Goal: Information Seeking & Learning: Find specific fact

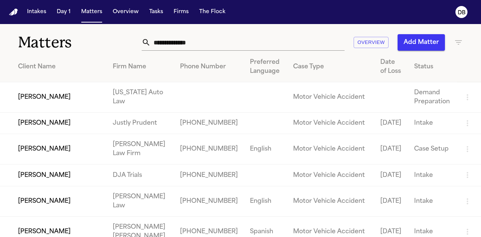
click at [101, 16] on button "Matters" at bounding box center [91, 12] width 27 height 14
click at [189, 41] on input "text" at bounding box center [248, 42] width 194 height 17
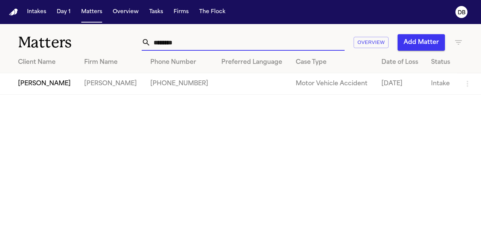
type input "********"
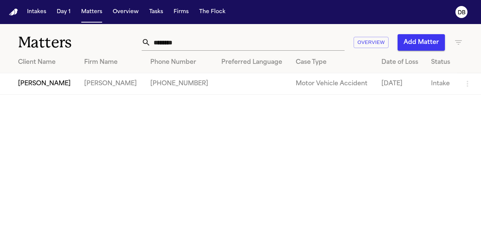
click at [166, 84] on td "[PHONE_NUMBER]" at bounding box center [179, 83] width 71 height 21
click at [104, 78] on td "[PERSON_NAME]" at bounding box center [111, 83] width 66 height 21
click at [130, 91] on td "[PERSON_NAME]" at bounding box center [111, 83] width 66 height 21
click at [57, 86] on td "[PERSON_NAME]" at bounding box center [39, 83] width 78 height 21
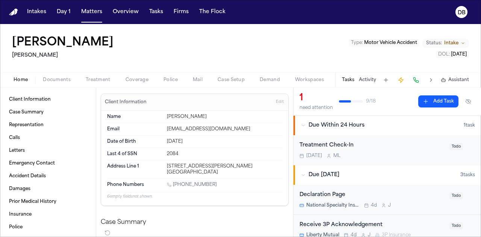
click at [63, 75] on div "Home Documents Treatment Coverage Police Mail Case Setup Demand Workspaces Arti…" at bounding box center [240, 79] width 481 height 15
click at [60, 78] on span "Documents" at bounding box center [57, 80] width 28 height 6
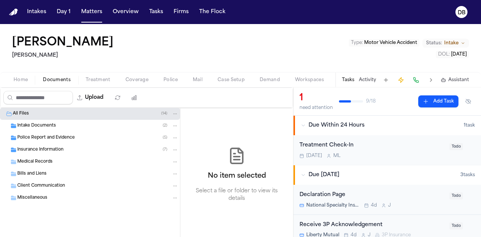
click at [71, 144] on div "Insurance Information ( 7 )" at bounding box center [90, 150] width 180 height 12
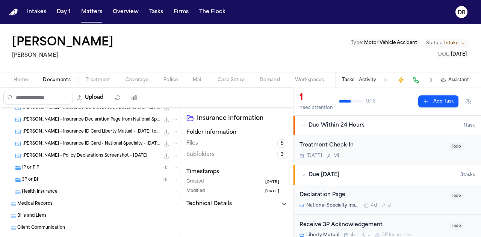
scroll to position [75, 0]
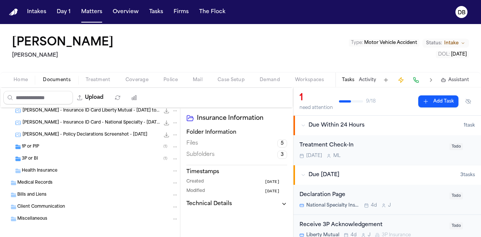
click at [86, 147] on div "1P or PIP ( 1 )" at bounding box center [100, 146] width 157 height 7
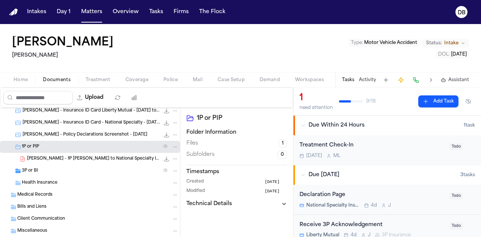
click at [40, 160] on span "[PERSON_NAME] - 1P [PERSON_NAME] to National Specialty Insurance Company - [DAT…" at bounding box center [93, 159] width 133 height 6
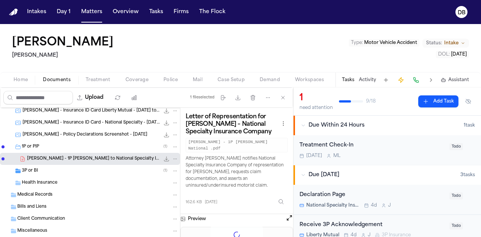
click at [33, 169] on span "3P or BI" at bounding box center [30, 171] width 16 height 6
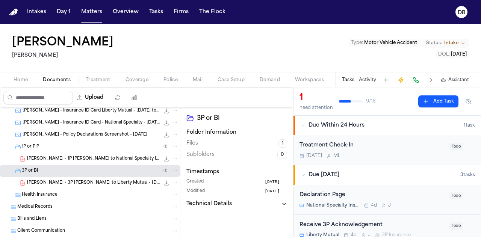
click at [53, 160] on span "[PERSON_NAME] - 1P [PERSON_NAME] to National Specialty Insurance Company - [DAT…" at bounding box center [93, 159] width 133 height 6
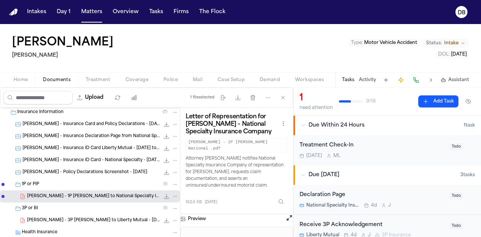
scroll to position [0, 0]
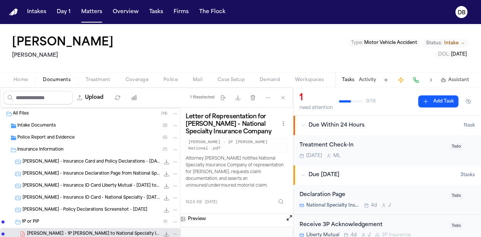
click at [84, 140] on div "Police Report and Evidence ( 5 )" at bounding box center [90, 138] width 180 height 12
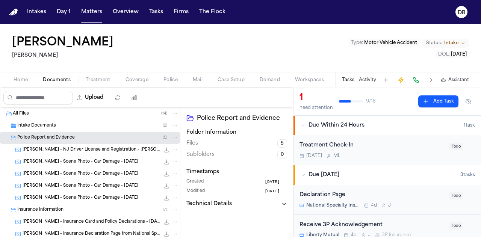
click at [95, 130] on div "Intake Documents ( 2 )" at bounding box center [90, 126] width 180 height 12
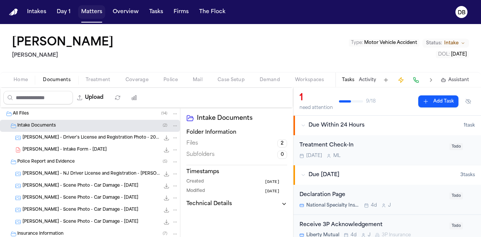
click at [94, 12] on button "Matters" at bounding box center [91, 12] width 27 height 14
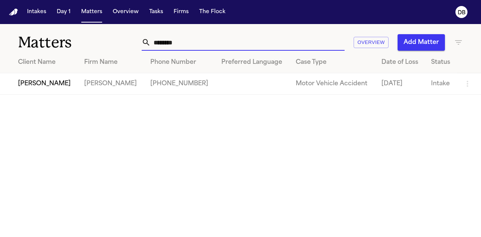
drag, startPoint x: 205, startPoint y: 47, endPoint x: 133, endPoint y: 33, distance: 73.4
click at [137, 34] on div "Matters ******** Overview Add Matter" at bounding box center [240, 38] width 481 height 28
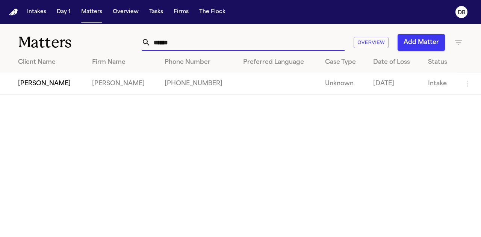
type input "******"
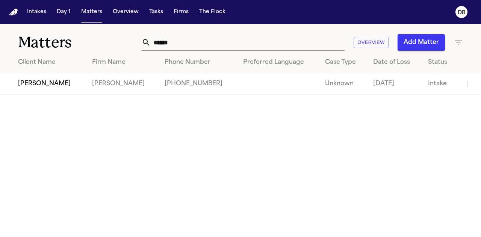
click at [111, 81] on td "[PERSON_NAME]" at bounding box center [122, 83] width 72 height 21
click at [57, 82] on td "[PERSON_NAME]" at bounding box center [43, 83] width 86 height 21
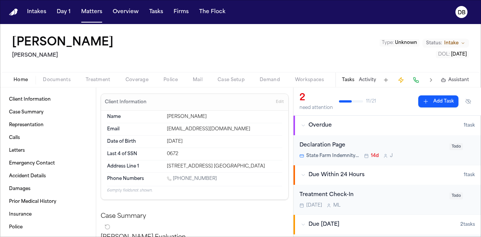
click at [72, 83] on button "Documents" at bounding box center [56, 79] width 43 height 9
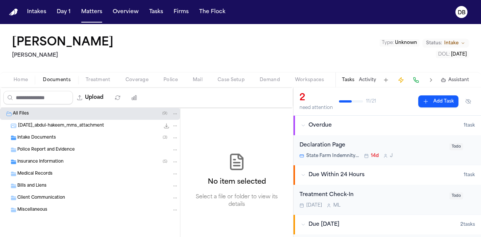
click at [77, 159] on div "Insurance Information ( 5 )" at bounding box center [97, 161] width 161 height 7
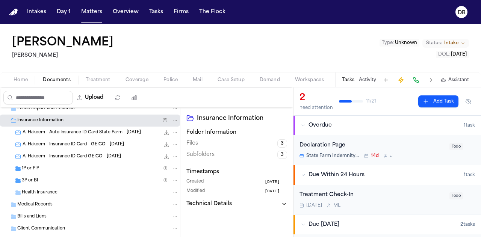
scroll to position [68, 0]
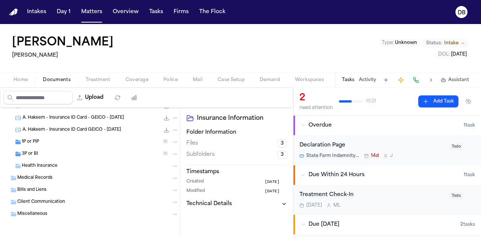
click at [86, 139] on div "1P or PIP ( 1 )" at bounding box center [100, 142] width 157 height 7
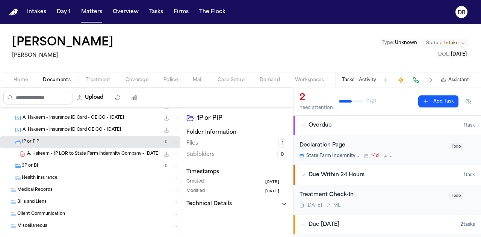
click at [89, 163] on div "3P or BI ( 1 )" at bounding box center [100, 166] width 157 height 7
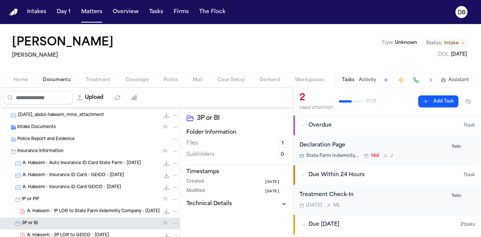
scroll to position [0, 0]
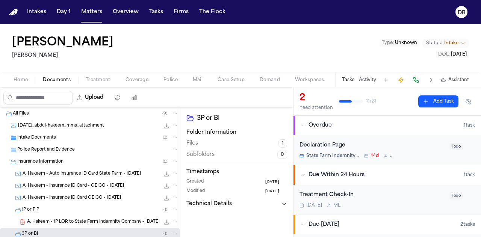
click at [93, 137] on div "Intake Documents ( 3 )" at bounding box center [97, 137] width 161 height 7
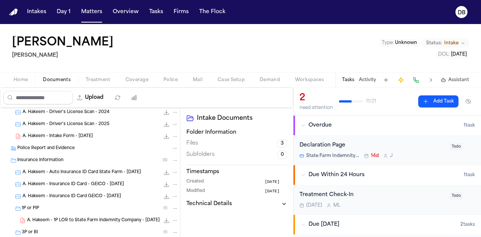
scroll to position [113, 0]
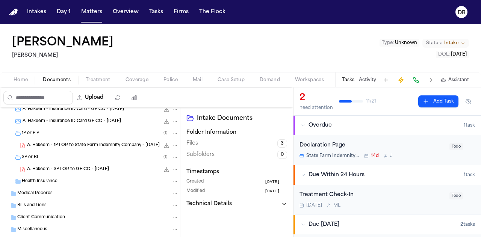
click at [104, 142] on div "A. Hakeem - 1P LOR to State Farm Indemnity Company - [DATE] 177.4 KB • PDF" at bounding box center [102, 146] width 151 height 8
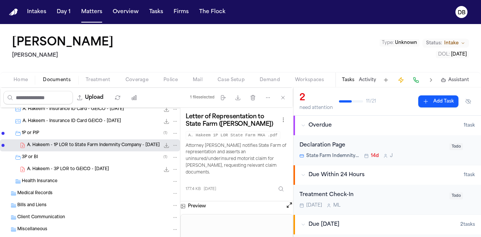
click at [163, 148] on button "File: A. Hakeem - 1P LOR to State Farm Indemnity Company - 8.12.25" at bounding box center [167, 146] width 8 height 8
click at [135, 78] on span "Coverage" at bounding box center [136, 80] width 23 height 6
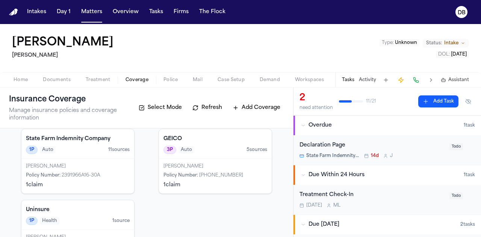
scroll to position [37, 0]
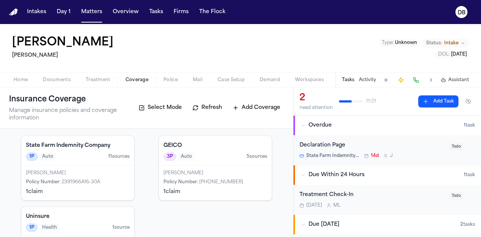
click at [107, 166] on div "[PERSON_NAME] Policy Number : 2391966A16-30A 1 claim" at bounding box center [77, 183] width 113 height 35
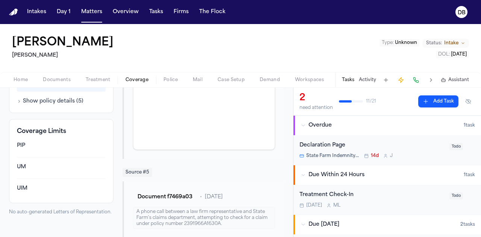
scroll to position [376, 0]
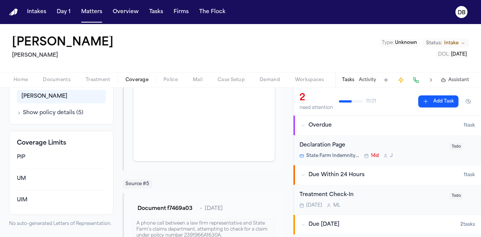
click at [20, 156] on div "PIP" at bounding box center [61, 158] width 89 height 8
click at [21, 155] on div "PIP" at bounding box center [61, 158] width 89 height 8
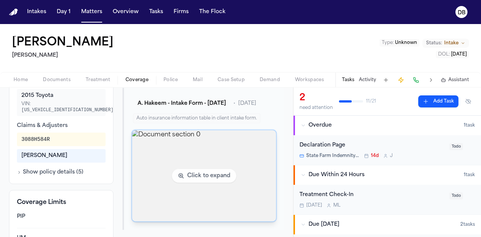
scroll to position [300, 0]
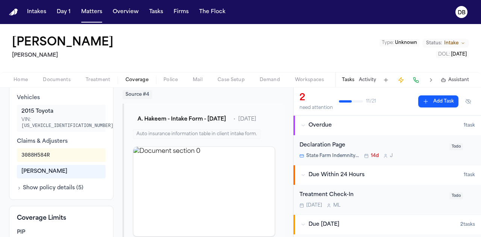
drag, startPoint x: 69, startPoint y: 182, endPoint x: 63, endPoint y: 186, distance: 7.3
click at [69, 182] on div "Vehicles 2015 Toyota VIN: [US_VEHICLE_IDENTIFICATION_NUMBER] Claims & Adjusters…" at bounding box center [61, 143] width 89 height 98
click at [64, 187] on button "Show policy details ( 5 )" at bounding box center [50, 188] width 66 height 8
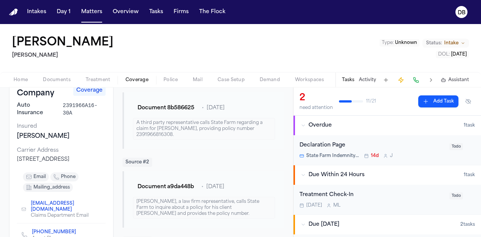
scroll to position [0, 0]
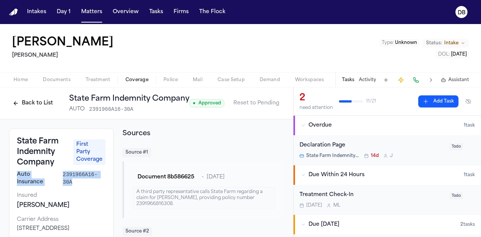
drag, startPoint x: 104, startPoint y: 175, endPoint x: 15, endPoint y: 174, distance: 89.4
copy div "Auto Insurance 2391966A16-30A"
click at [50, 138] on h3 "State Farm Indemnity Company" at bounding box center [43, 152] width 52 height 32
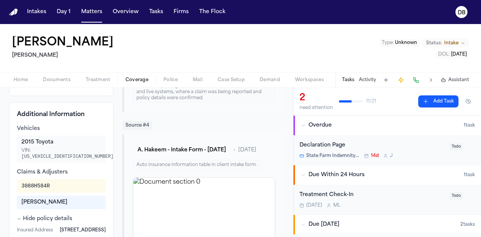
scroll to position [300, 0]
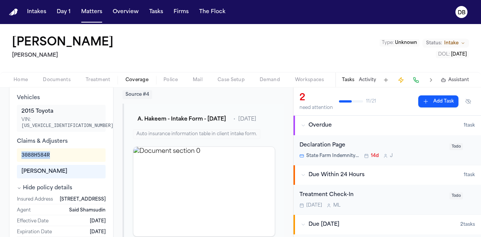
drag, startPoint x: 59, startPoint y: 153, endPoint x: 14, endPoint y: 152, distance: 45.1
click at [14, 152] on div "Additional Information Vehicles 2015 Toyota VIN: [US_VEHICLE_IDENTIFICATION_NUM…" at bounding box center [61, 163] width 104 height 184
copy div "3088H584R"
drag, startPoint x: 98, startPoint y: 170, endPoint x: 23, endPoint y: 169, distance: 75.9
click at [23, 169] on div "[PERSON_NAME]" at bounding box center [61, 172] width 80 height 8
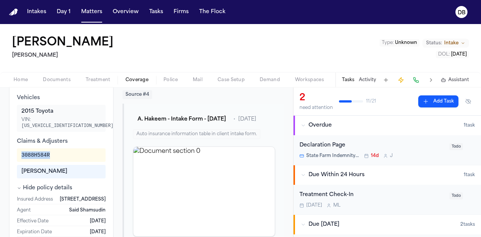
copy div "[PERSON_NAME]"
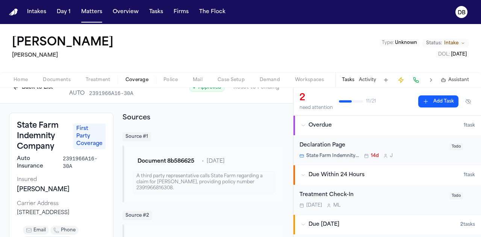
scroll to position [0, 0]
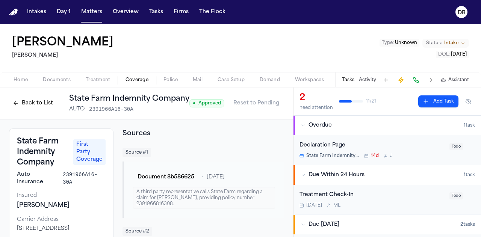
click at [187, 208] on div "Document 8b586625 • [DATE] A third party representative calls State Farm regard…" at bounding box center [202, 189] width 161 height 56
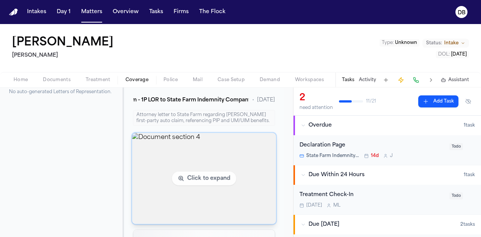
scroll to position [563, 0]
click at [180, 166] on img "View document section 4" at bounding box center [204, 178] width 144 height 91
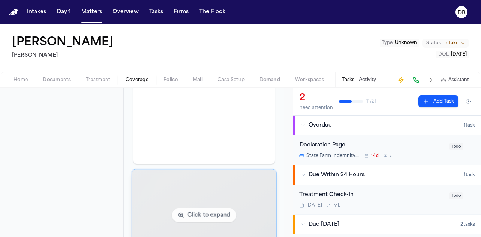
scroll to position [713, 0]
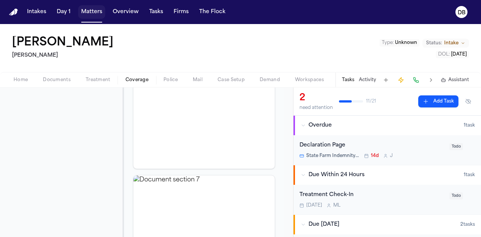
click at [90, 11] on button "Matters" at bounding box center [91, 12] width 27 height 14
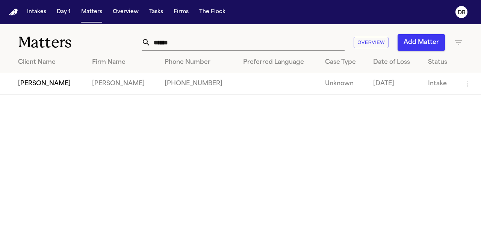
click at [256, 62] on div "Preferred Language" at bounding box center [278, 62] width 70 height 9
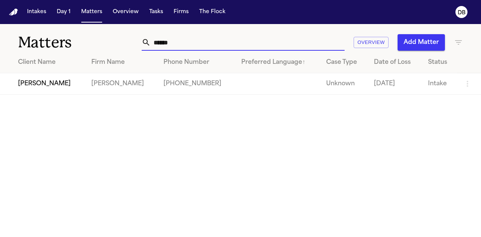
drag, startPoint x: 269, startPoint y: 45, endPoint x: 155, endPoint y: 40, distance: 114.3
click at [155, 40] on input "******" at bounding box center [248, 42] width 194 height 17
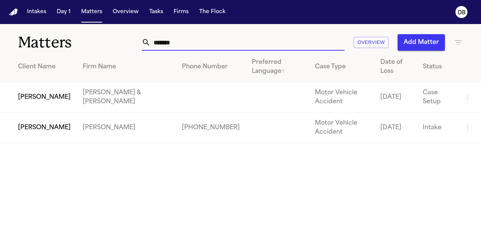
type input "*******"
click at [45, 113] on td "[PERSON_NAME]" at bounding box center [38, 128] width 77 height 30
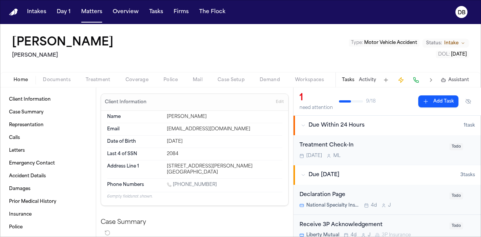
click at [124, 78] on button "Coverage" at bounding box center [137, 79] width 38 height 9
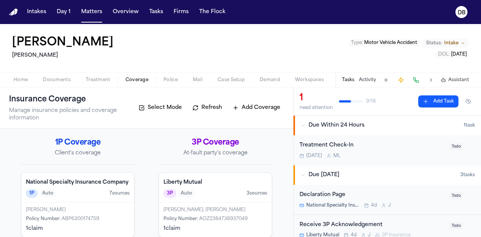
click at [58, 180] on h4 "National Specialty Insurance Company" at bounding box center [78, 183] width 104 height 8
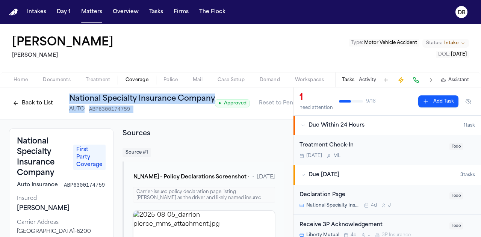
drag, startPoint x: 216, startPoint y: 94, endPoint x: 68, endPoint y: 95, distance: 148.0
click at [68, 95] on div "Back to List National Specialty Insurance Company AUTO ABP6300174759 ● Approved…" at bounding box center [146, 104] width 275 height 20
copy div "National Specialty Insurance Company AUTO ABP6300174759"
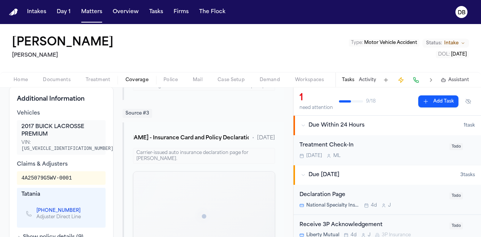
scroll to position [338, 0]
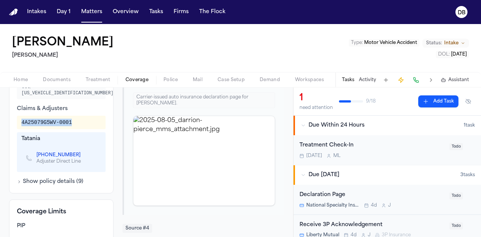
drag, startPoint x: 79, startPoint y: 132, endPoint x: 13, endPoint y: 127, distance: 66.7
click at [12, 127] on div "Additional Information Vehicles 2017 BUICK LACROSSE PREMIUM VIN: [US_VEHICLE_ID…" at bounding box center [61, 112] width 104 height 162
copy div "4A25079G5WV-0001"
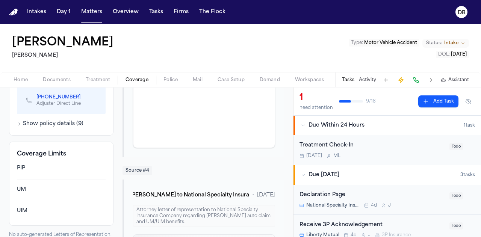
scroll to position [413, 0]
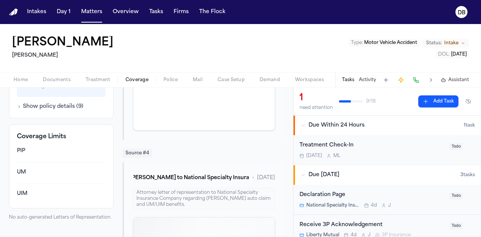
click at [53, 110] on button "Show policy details ( 9 )" at bounding box center [50, 107] width 66 height 8
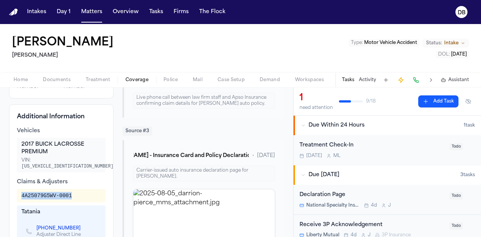
scroll to position [263, 0]
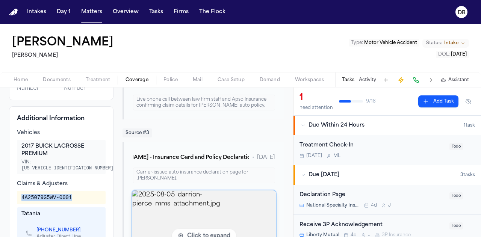
click at [187, 201] on img "View image 2025-08-05_darrion-pierce_mms_attachment.jpg" at bounding box center [204, 235] width 144 height 91
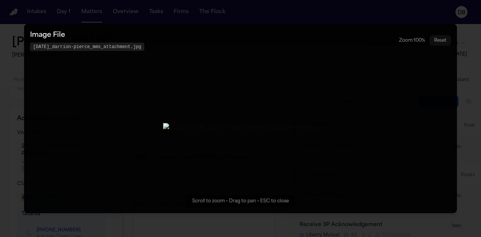
drag, startPoint x: 328, startPoint y: 159, endPoint x: 323, endPoint y: 154, distance: 7.2
click at [329, 158] on button "Zoomable image viewer. Use mouse wheel to zoom, drag to pan, or press R to rese…" at bounding box center [240, 119] width 433 height 190
click at [449, 167] on button "Zoomable image viewer. Use mouse wheel to zoom, drag to pan, or press R to rese…" at bounding box center [240, 119] width 433 height 190
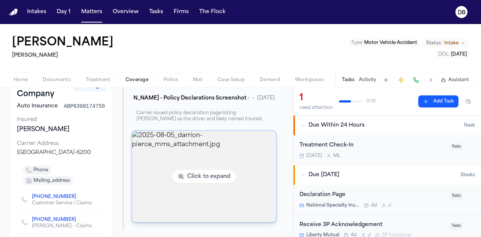
scroll to position [75, 0]
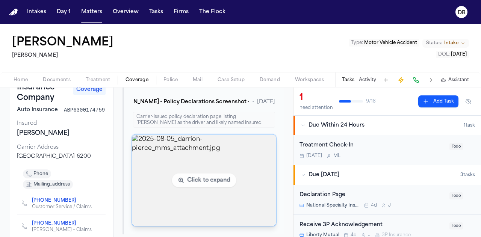
click at [175, 153] on img "View image 2025-08-05_darrion-pierce_mms_attachment.jpg" at bounding box center [204, 180] width 144 height 91
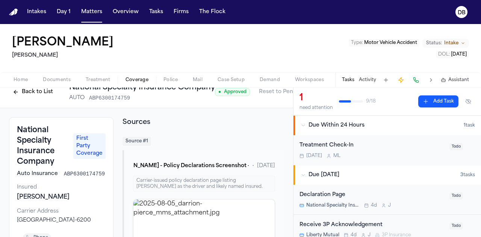
scroll to position [0, 0]
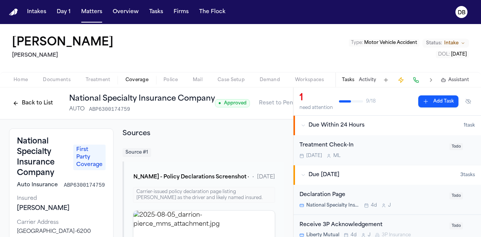
click at [104, 84] on span "button" at bounding box center [98, 84] width 34 height 1
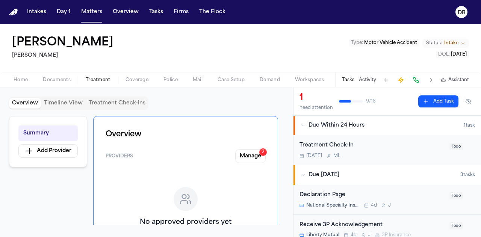
click at [77, 79] on button "Documents" at bounding box center [56, 79] width 43 height 9
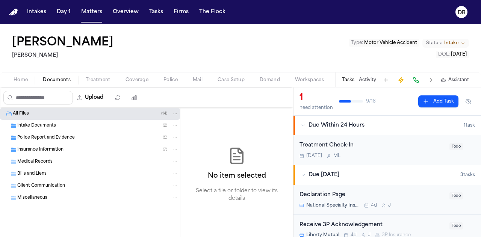
click at [68, 78] on span "Documents" at bounding box center [57, 80] width 28 height 6
click at [57, 145] on div "Insurance Information ( 7 )" at bounding box center [90, 150] width 180 height 12
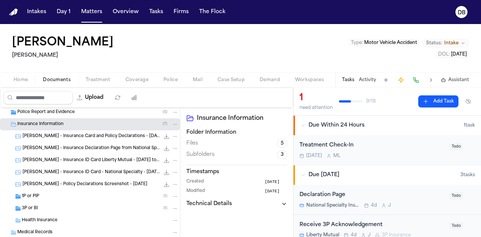
scroll to position [38, 0]
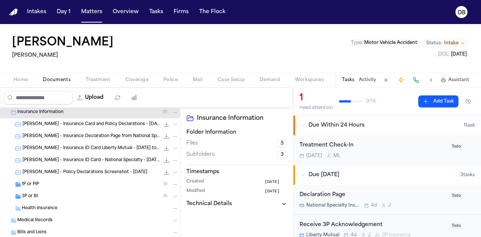
drag, startPoint x: 72, startPoint y: 181, endPoint x: 74, endPoint y: 185, distance: 4.4
click at [73, 181] on div "1P or PIP ( 1 )" at bounding box center [100, 184] width 157 height 7
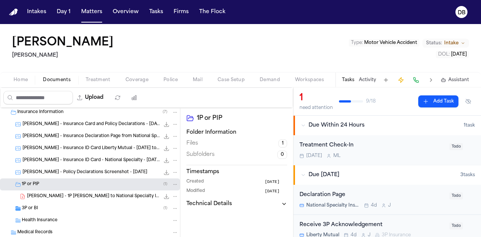
click at [82, 197] on span "[PERSON_NAME] - 1P [PERSON_NAME] to National Specialty Insurance Company - [DAT…" at bounding box center [93, 196] width 133 height 6
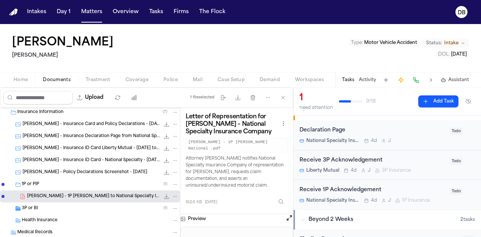
scroll to position [75, 0]
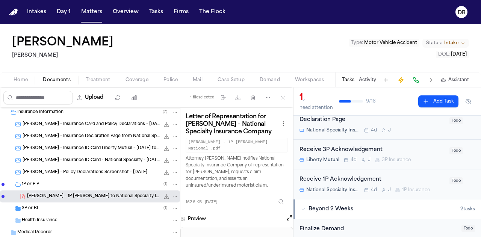
click at [351, 81] on button "Tasks" at bounding box center [348, 80] width 12 height 6
click at [433, 80] on button at bounding box center [430, 80] width 11 height 11
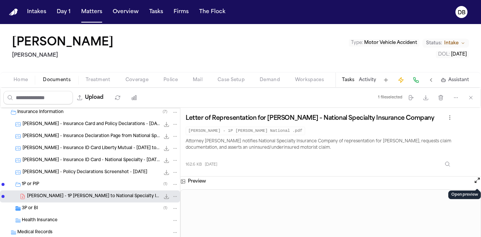
click at [468, 177] on div "Preview" at bounding box center [330, 181] width 300 height 10
click at [472, 176] on div "Preview" at bounding box center [330, 181] width 300 height 10
click at [480, 180] on button "Open preview" at bounding box center [477, 180] width 8 height 8
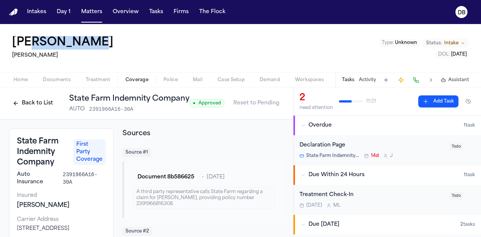
drag, startPoint x: 95, startPoint y: 39, endPoint x: 29, endPoint y: 32, distance: 66.1
click at [34, 32] on div "[PERSON_NAME] [PERSON_NAME] Type : Unknown Status: Intake DOL : [DATE]" at bounding box center [240, 48] width 481 height 48
click at [20, 32] on div "[PERSON_NAME] [PERSON_NAME] Type : Unknown Status: Intake DOL : [DATE]" at bounding box center [240, 48] width 481 height 48
click at [15, 34] on div "[PERSON_NAME] [PERSON_NAME] Type : Unknown Status: Intake DOL : [DATE]" at bounding box center [240, 48] width 481 height 48
drag, startPoint x: 9, startPoint y: 36, endPoint x: 103, endPoint y: 43, distance: 93.8
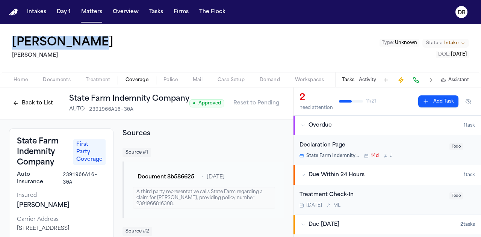
click at [103, 43] on div "[PERSON_NAME] [PERSON_NAME] Type : Unknown Status: Intake DOL : [DATE]" at bounding box center [240, 48] width 481 height 48
copy h1 "[PERSON_NAME]"
